Goal: Task Accomplishment & Management: Complete application form

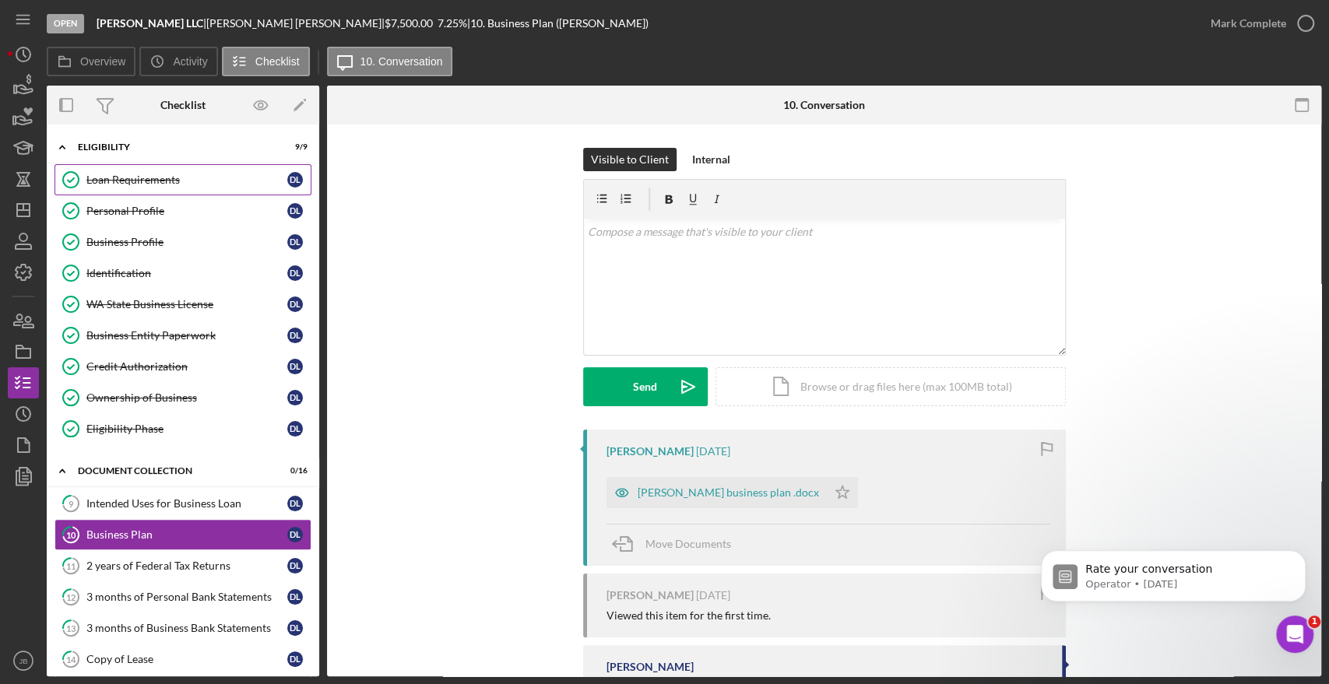
click at [149, 185] on link "Loan Requirements Loan Requirements D L" at bounding box center [183, 179] width 257 height 31
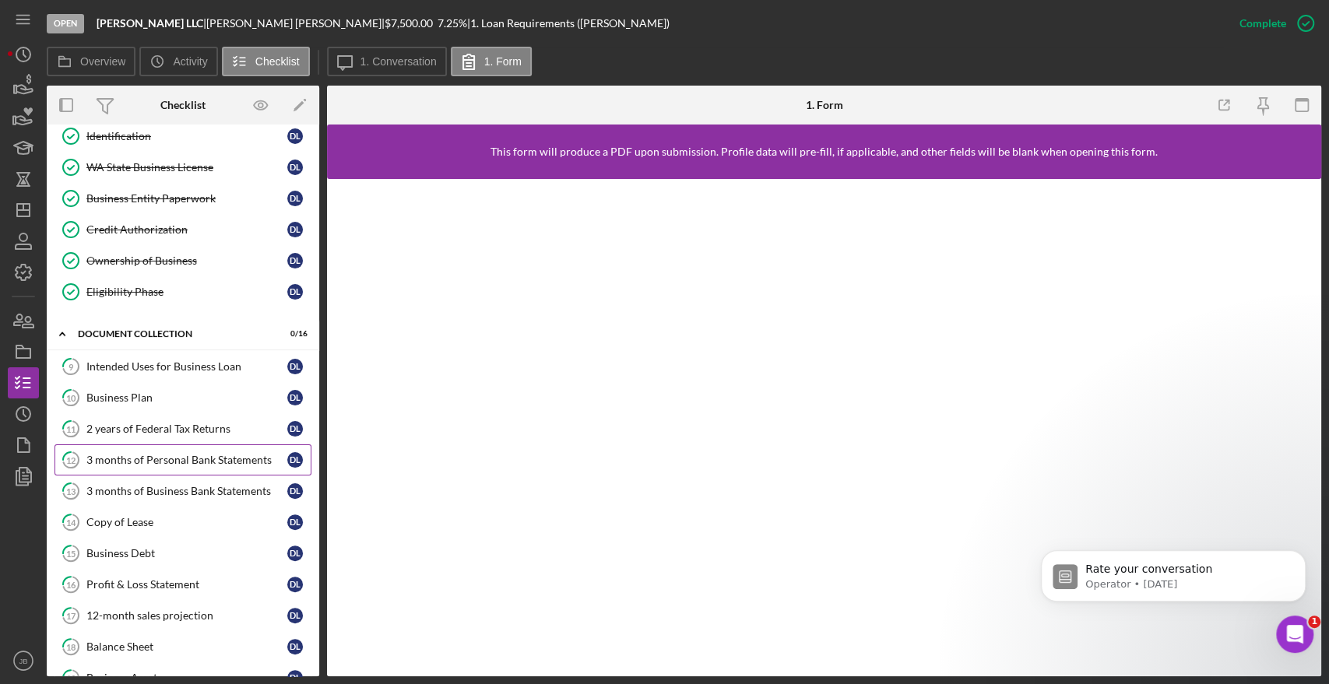
scroll to position [173, 0]
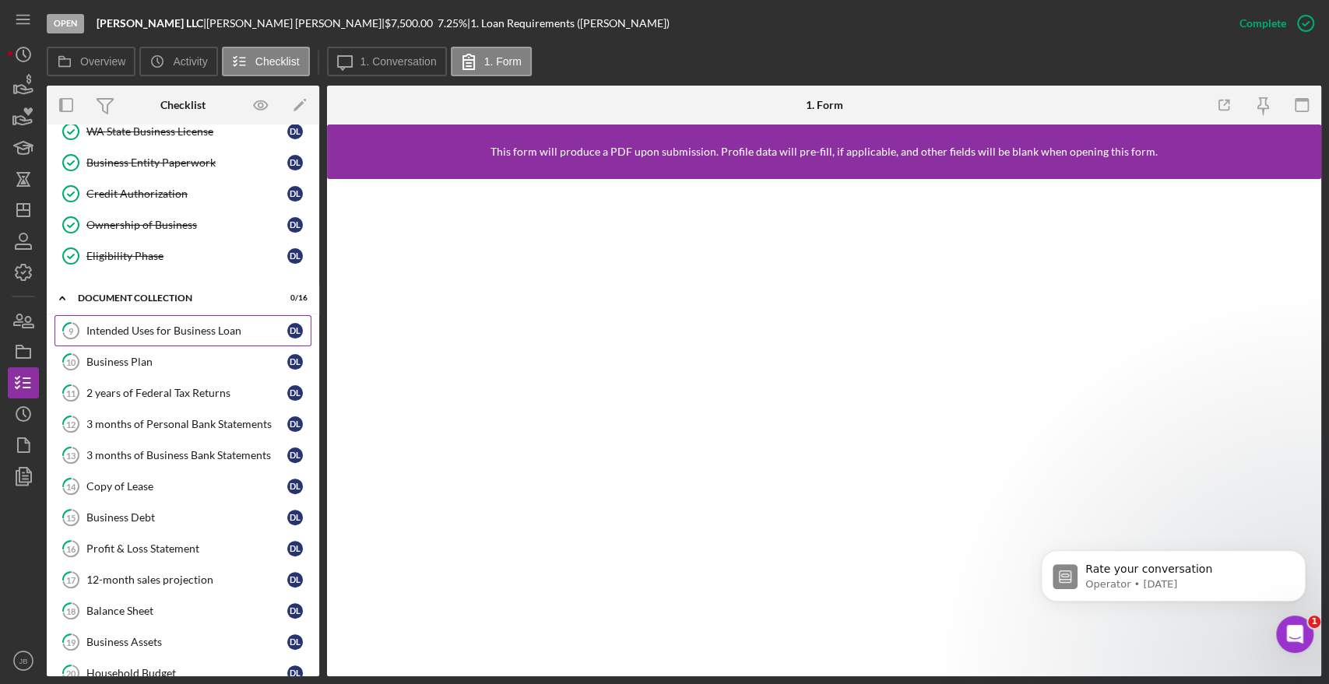
click at [144, 329] on div "Intended Uses for Business Loan" at bounding box center [186, 331] width 201 height 12
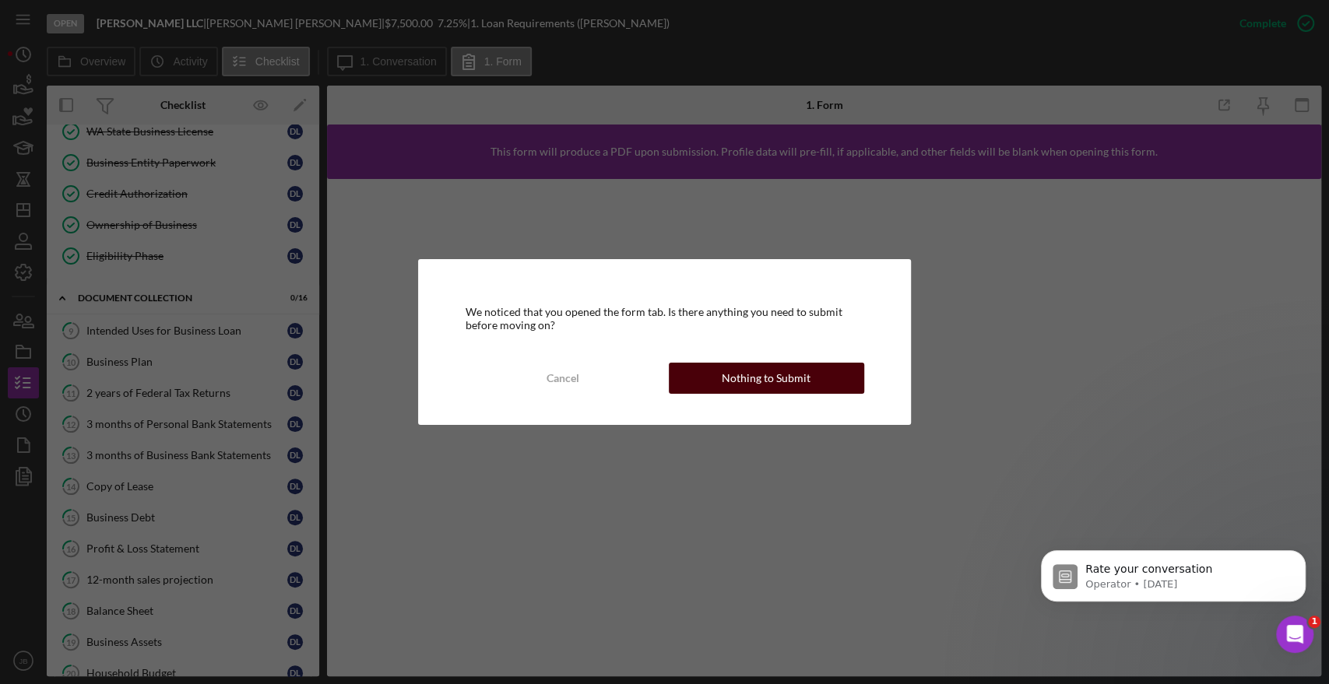
click at [783, 375] on div "Nothing to Submit" at bounding box center [766, 378] width 89 height 31
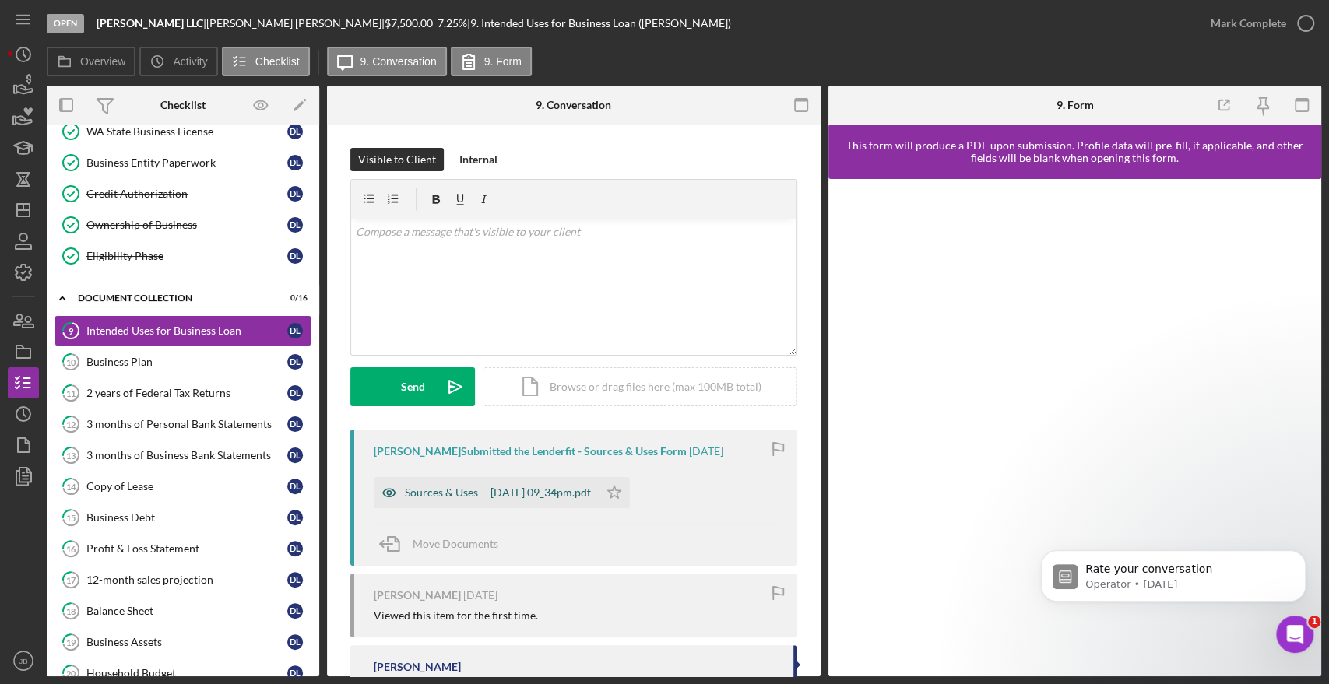
click at [526, 494] on div "Sources & Uses -- [DATE] 09_34pm.pdf" at bounding box center [498, 493] width 186 height 12
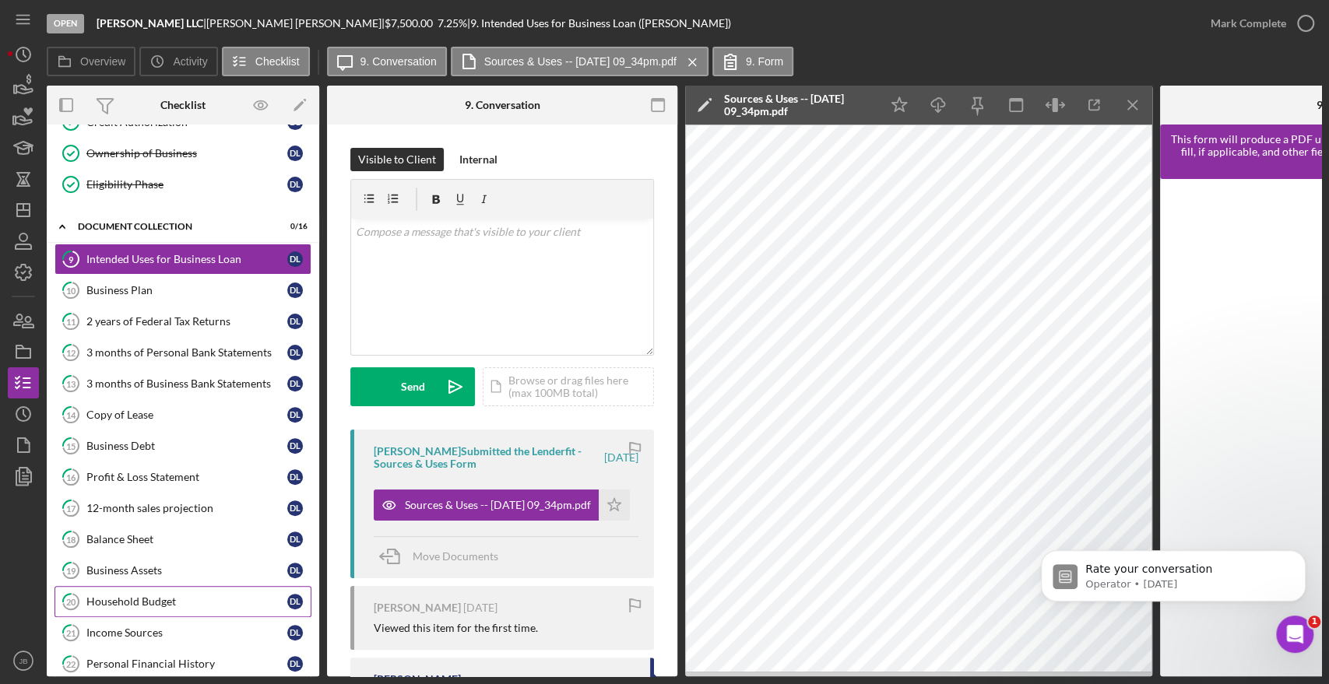
scroll to position [259, 0]
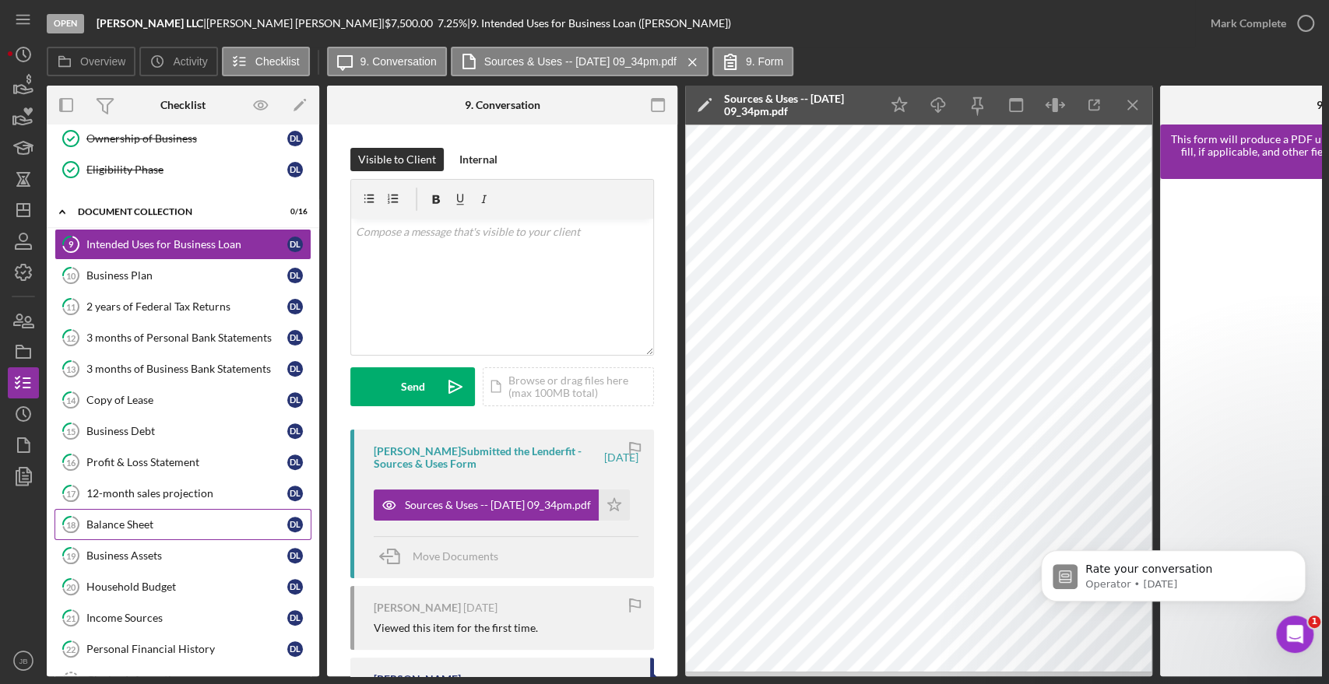
click at [122, 526] on div "Balance Sheet" at bounding box center [186, 525] width 201 height 12
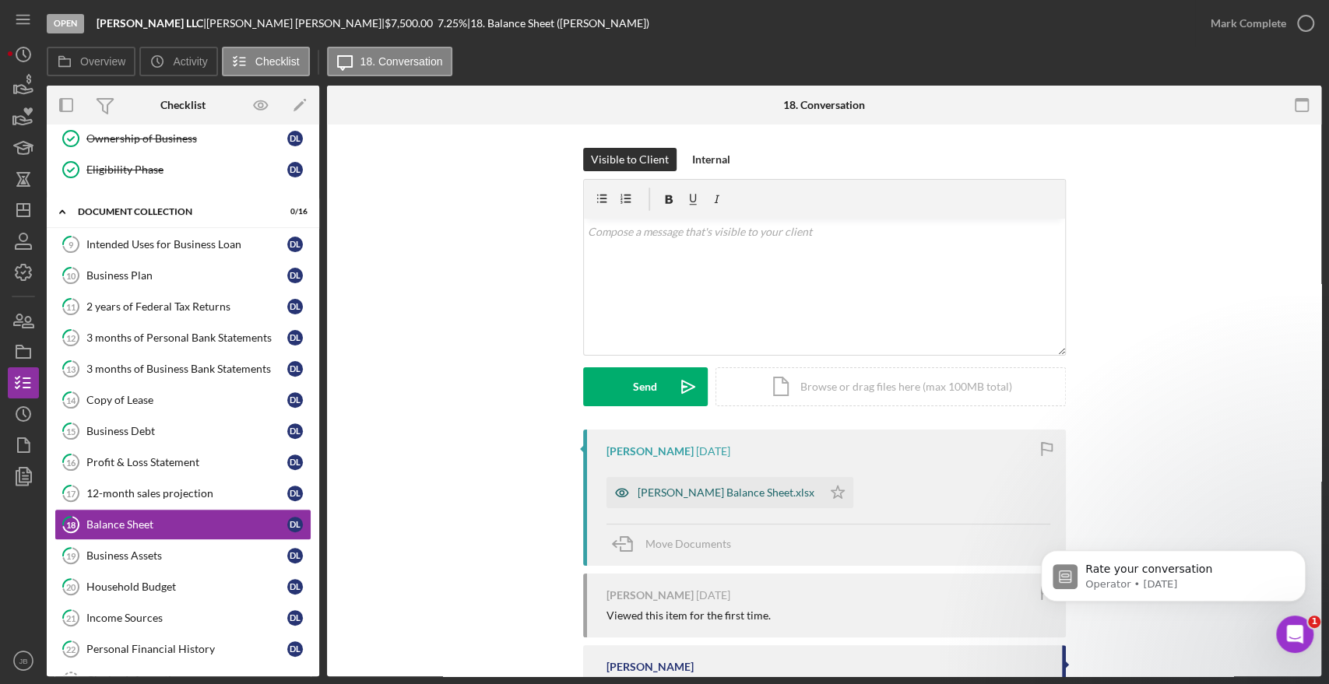
click at [713, 492] on div "[PERSON_NAME] Balance Sheet.xlsx" at bounding box center [726, 493] width 177 height 12
